Goal: Task Accomplishment & Management: Complete application form

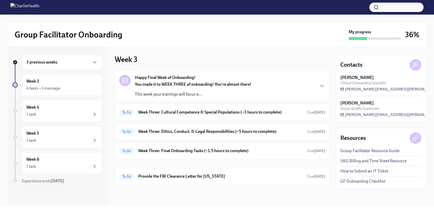
click at [81, 65] on div "3 previous weeks" at bounding box center [62, 62] width 80 height 15
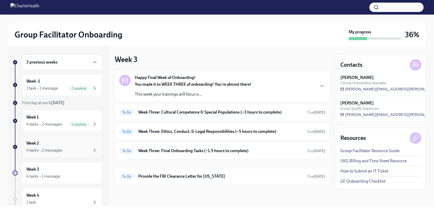
click at [68, 143] on div "Week 2 4 tasks • 2 messages" at bounding box center [61, 146] width 71 height 13
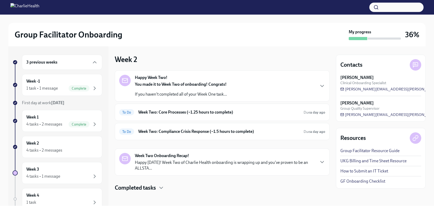
click at [152, 90] on div "You made it to Week Two of onboarding! Congrats! If you haven't completed all o…" at bounding box center [181, 90] width 92 height 16
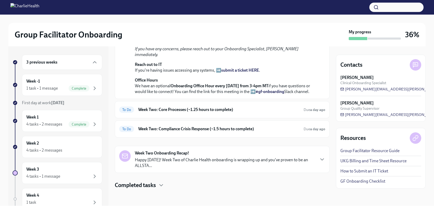
scroll to position [189, 0]
click at [156, 109] on h6 "Week Two: Core Processes (~1.25 hours to complete)" at bounding box center [218, 110] width 161 height 6
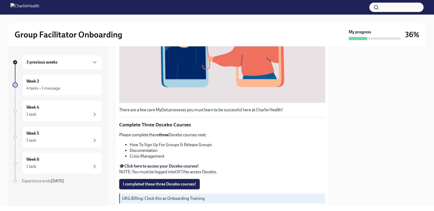
scroll to position [158, 0]
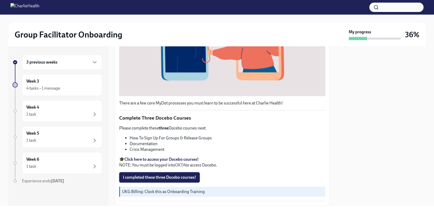
click at [160, 175] on span "I completed these three Docebo courses!" at bounding box center [159, 177] width 73 height 5
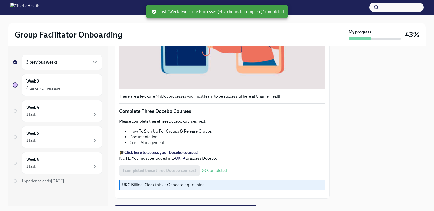
scroll to position [189, 0]
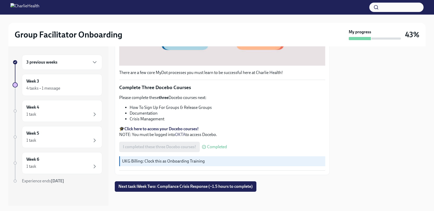
click at [67, 60] on div "3 previous weeks" at bounding box center [61, 62] width 71 height 6
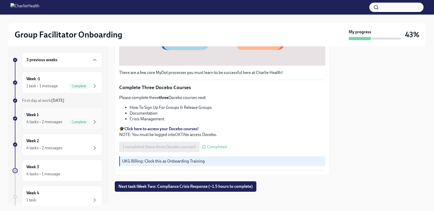
scroll to position [0, 0]
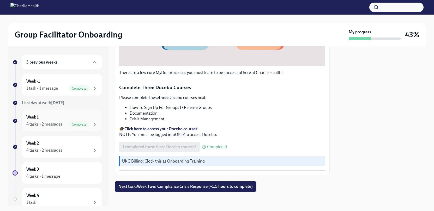
click at [62, 130] on div "Week 1 4 tasks • 2 messages Complete" at bounding box center [62, 121] width 80 height 22
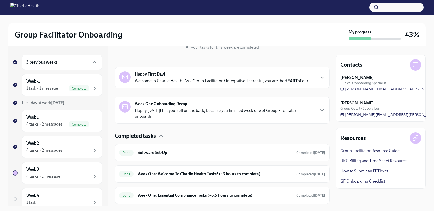
scroll to position [113, 0]
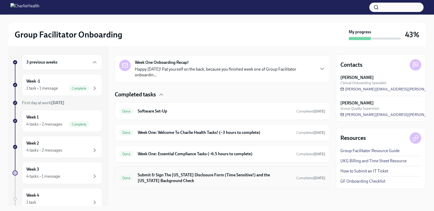
click at [171, 175] on h6 "Submit & Sign The [US_STATE] Disclosure Form (Time Sensitive!) and the [US_STAT…" at bounding box center [215, 177] width 154 height 11
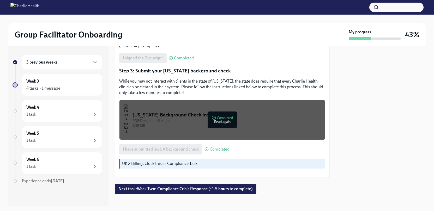
scroll to position [153, 0]
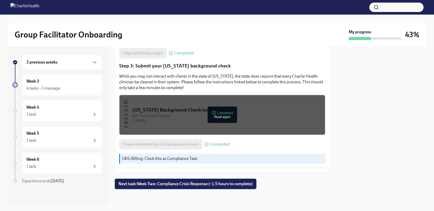
click at [167, 185] on span "Next task : Week Two: Compliance Crisis Response (~1.5 hours to complete)" at bounding box center [185, 183] width 134 height 5
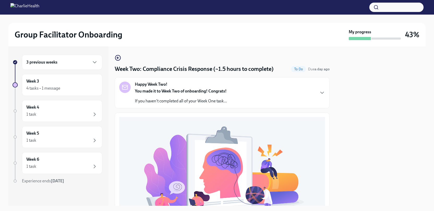
scroll to position [3, 0]
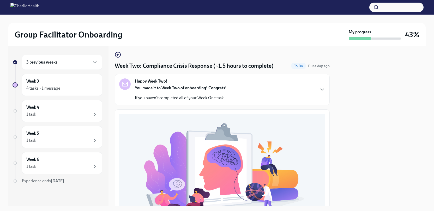
click at [69, 65] on div "3 previous weeks" at bounding box center [61, 62] width 71 height 6
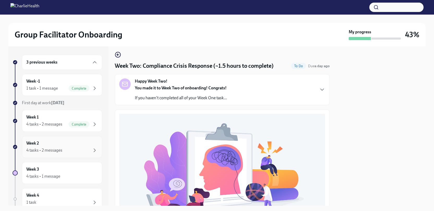
click at [68, 147] on div "4 tasks • 2 messages" at bounding box center [61, 150] width 71 height 6
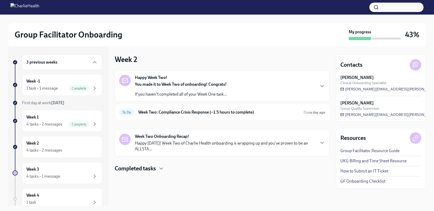
click at [158, 84] on strong "You made it to Week Two of onboarding! Congrats!" at bounding box center [181, 84] width 92 height 5
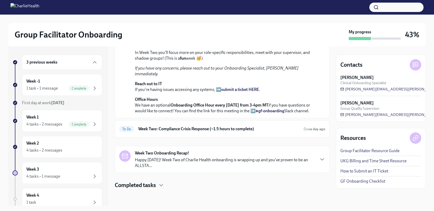
scroll to position [158, 0]
click at [168, 132] on h6 "Week Two: Compliance Crisis Response (~1.5 hours to complete)" at bounding box center [218, 129] width 161 height 6
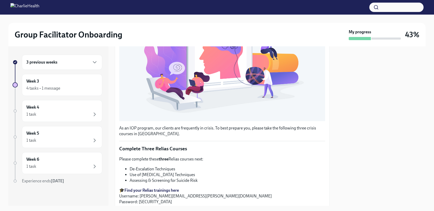
scroll to position [126, 0]
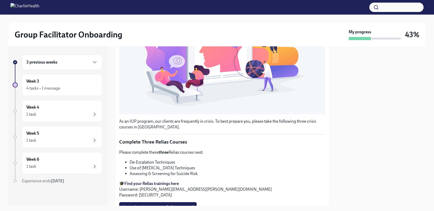
click at [168, 181] on strong "Find your Relias trainings here" at bounding box center [151, 183] width 54 height 5
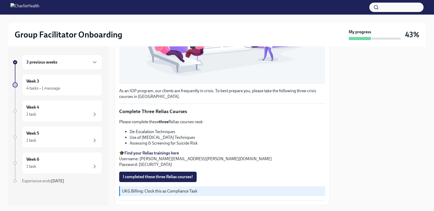
scroll to position [160, 0]
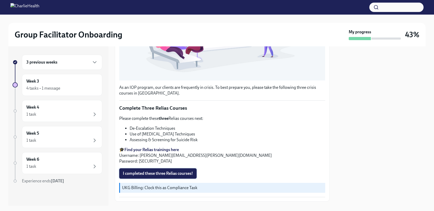
click at [163, 172] on span "I completed these three Relias courses!" at bounding box center [158, 173] width 70 height 5
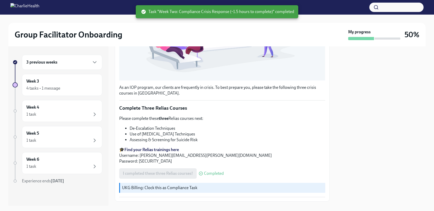
click at [69, 57] on div "3 previous weeks" at bounding box center [62, 62] width 80 height 15
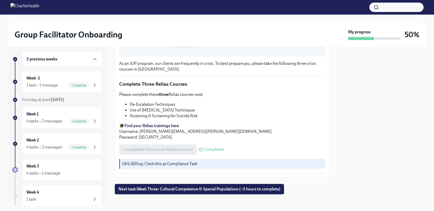
scroll to position [187, 0]
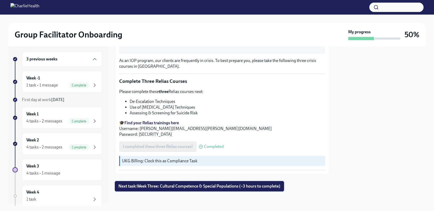
click at [154, 184] on span "Next task : Week Three: Cultural Competence & Special Populations (~3 hours to …" at bounding box center [199, 186] width 162 height 5
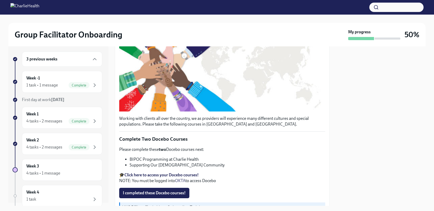
scroll to position [118, 0]
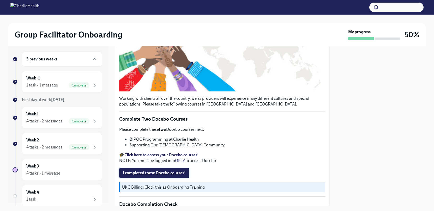
click at [161, 171] on span "I completed these Docebo courses!" at bounding box center [154, 172] width 63 height 5
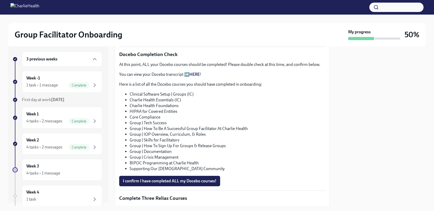
scroll to position [271, 0]
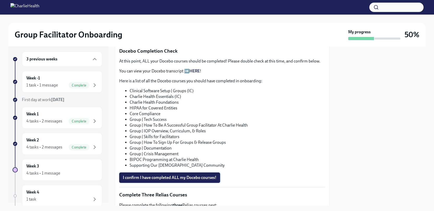
click at [155, 176] on span "I confirm I have completed ALL my Docebo courses!" at bounding box center [170, 177] width 94 height 5
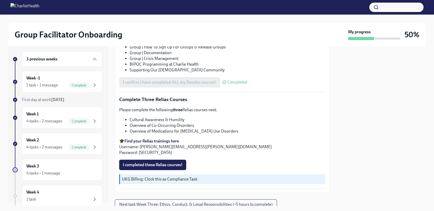
scroll to position [373, 0]
